Goal: Ask a question

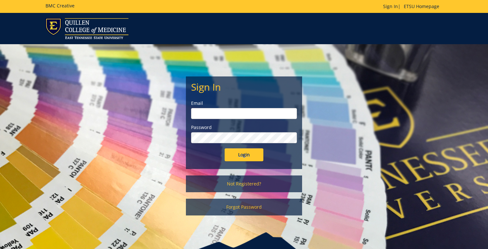
type input "[EMAIL_ADDRESS][DOMAIN_NAME]"
click at [248, 156] on input "Login" at bounding box center [244, 154] width 39 height 13
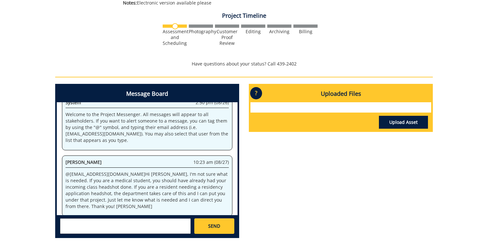
scroll to position [208, 0]
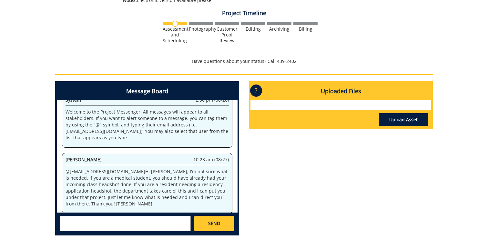
click at [144, 221] on textarea at bounding box center [125, 223] width 131 height 15
type textarea "Y"
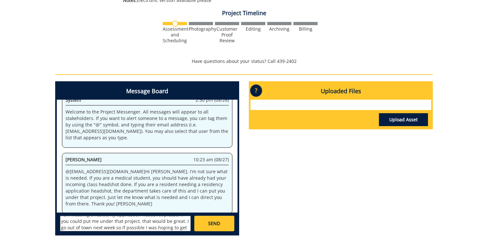
scroll to position [12, 0]
type textarea "I am needing a residency application headshot please! If you could put me under…"
click at [211, 223] on span "SEND" at bounding box center [214, 223] width 12 height 6
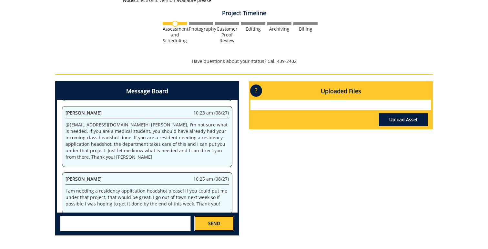
scroll to position [391, 0]
